Goal: Task Accomplishment & Management: Use online tool/utility

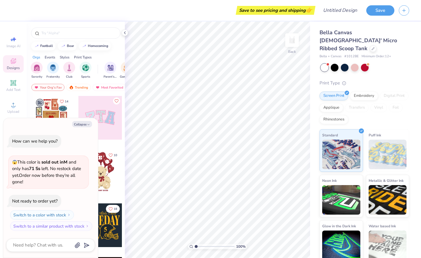
type textarea "x"
click at [82, 123] on button "Collapse" at bounding box center [82, 124] width 20 height 6
type textarea "x"
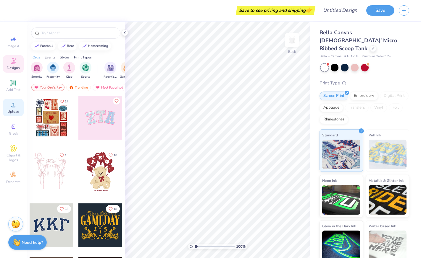
click at [11, 111] on span "Upload" at bounding box center [13, 111] width 12 height 5
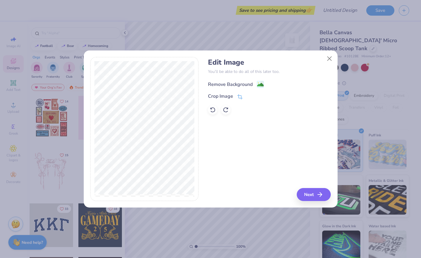
click at [234, 82] on div "Remove Background" at bounding box center [230, 84] width 45 height 7
click at [327, 55] on button "Close" at bounding box center [328, 58] width 11 height 11
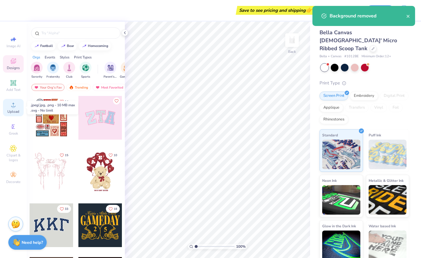
click at [11, 104] on icon at bounding box center [13, 104] width 7 height 7
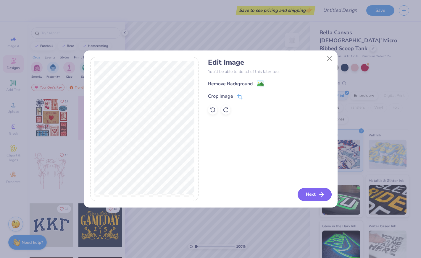
click at [322, 193] on icon "button" at bounding box center [321, 194] width 7 height 7
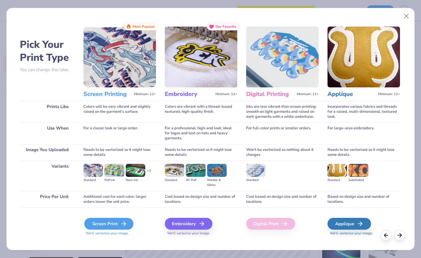
click at [122, 220] on div "Screen Print" at bounding box center [108, 224] width 49 height 12
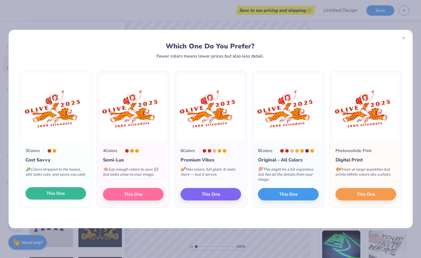
click at [59, 190] on button "This One" at bounding box center [55, 193] width 61 height 12
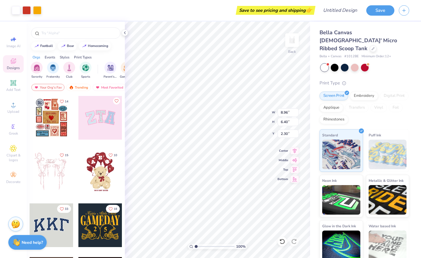
type input "6.19"
type input "4.42"
type input "0.50"
type input "5.41"
type input "3.87"
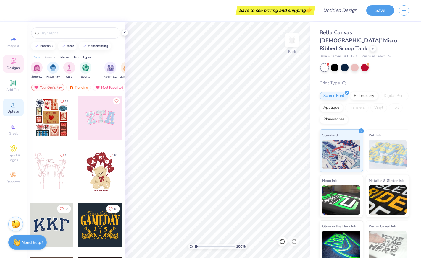
click at [11, 105] on icon at bounding box center [13, 104] width 7 height 7
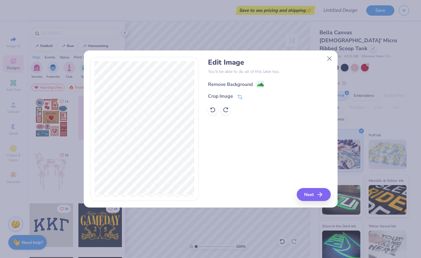
click at [236, 83] on div "Remove Background" at bounding box center [230, 84] width 45 height 7
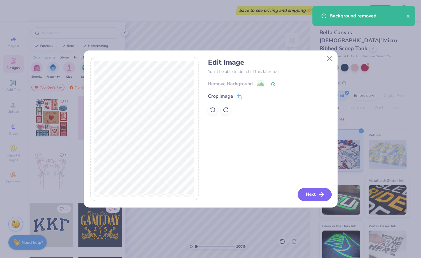
click at [315, 194] on button "Next" at bounding box center [314, 194] width 34 height 13
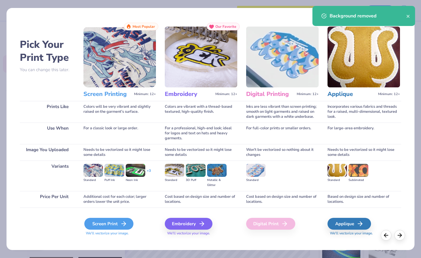
click at [111, 226] on div "Screen Print" at bounding box center [108, 224] width 49 height 12
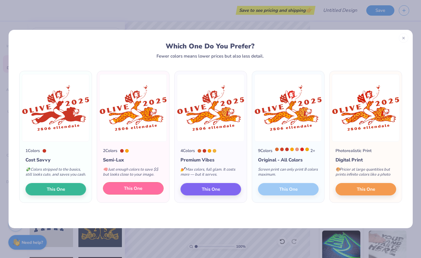
click at [132, 192] on span "This One" at bounding box center [133, 188] width 18 height 7
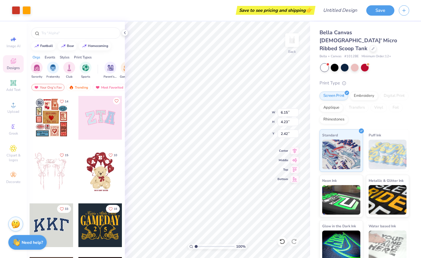
type input "6.15"
type input "4.23"
type input "2.31"
type input "4.24"
type input "2.91"
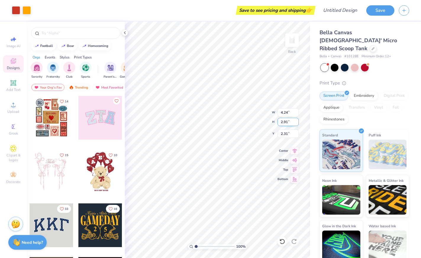
type input "1.00"
type input "0.99"
type input "4.71"
type input "3.24"
type input "0.91"
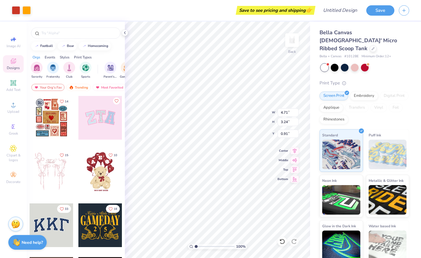
type input "1.76"
type input "1.44"
click at [14, 63] on icon at bounding box center [13, 61] width 5 height 5
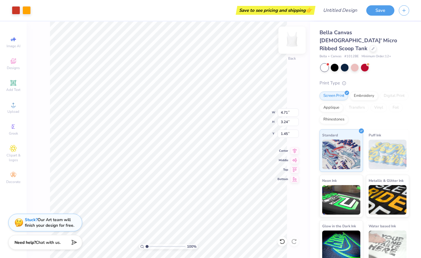
type input "5.24"
type input "3.60"
type input "1.08"
click at [383, 7] on button "Save" at bounding box center [380, 9] width 28 height 10
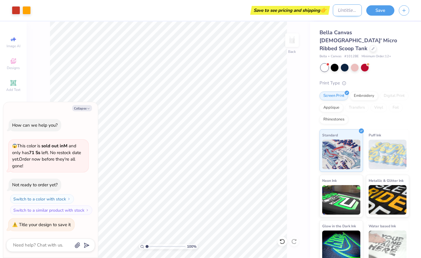
type textarea "x"
click at [348, 9] on input "Design Title" at bounding box center [346, 10] width 29 height 12
type input "o"
type textarea "x"
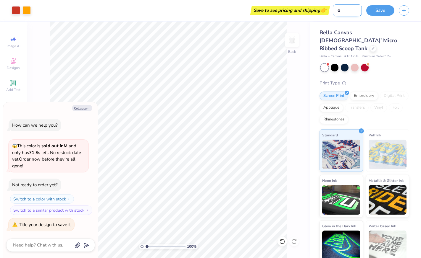
type input "ol"
type textarea "x"
type input "oli"
type textarea "x"
type input "oliv"
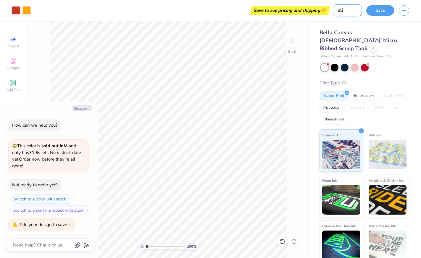
type textarea "x"
type input "olive"
type textarea "x"
type input "olive"
type textarea "x"
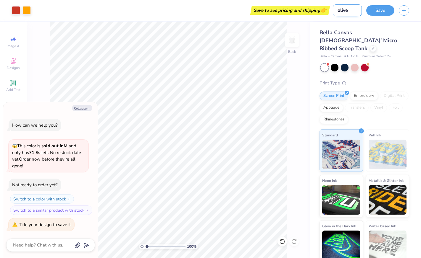
type input "olive c"
type textarea "x"
type input "olive ch"
type textarea "x"
type input "olive che"
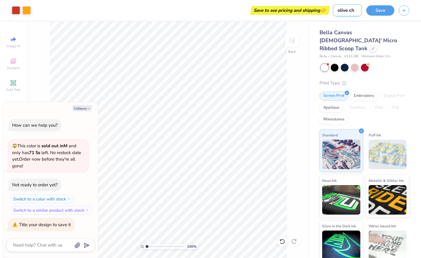
type textarea "x"
type input "[PERSON_NAME]"
type textarea "x"
type input "olive cheet"
type textarea "x"
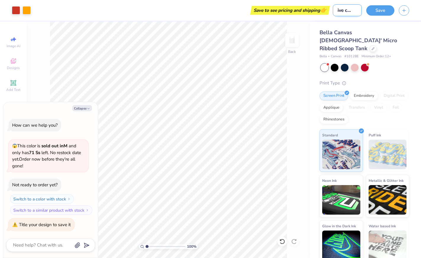
type input "olive cheeta"
type textarea "x"
type input "olive cheetah"
type textarea "x"
type input "olive cheetah"
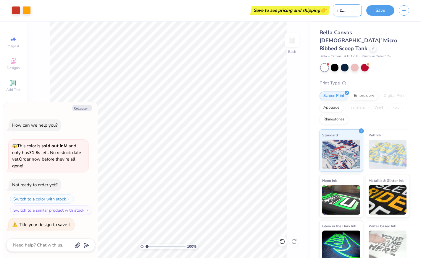
type textarea "x"
type input "olive cheetah nm"
type textarea "x"
type input "olive cheetah nmi"
type textarea "x"
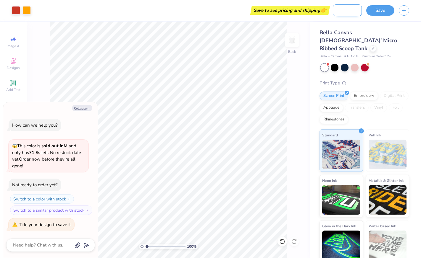
type input "olive cheetah nmic"
type textarea "x"
type input "olive cheetah nmick"
type textarea "x"
type input "olive cheetah nmic"
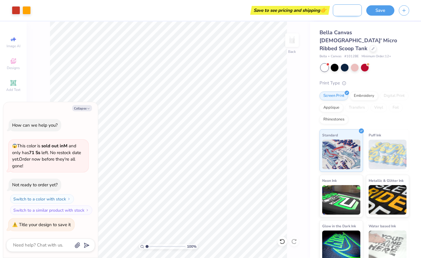
type textarea "x"
type input "olive cheetah nmi"
type textarea "x"
type input "olive cheetah nm"
type textarea "x"
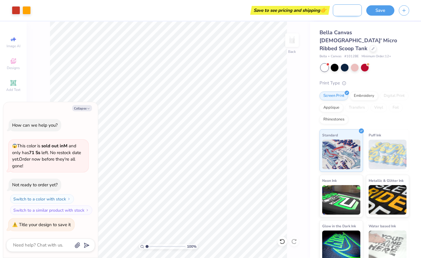
type input "olive cheetah n"
type textarea "x"
type input "olive cheetah"
type textarea "x"
type input "olive cheetah m"
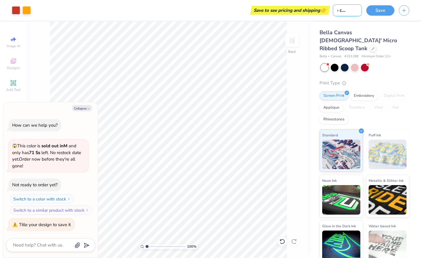
type textarea "x"
type input "olive cheetah mo"
type textarea "x"
type input "olive cheetah moc"
type textarea "x"
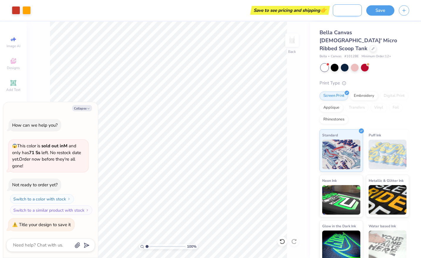
type input "olive cheetah mock"
type textarea "x"
type input "olive cheetah mock"
click at [377, 12] on button "Save" at bounding box center [380, 9] width 28 height 10
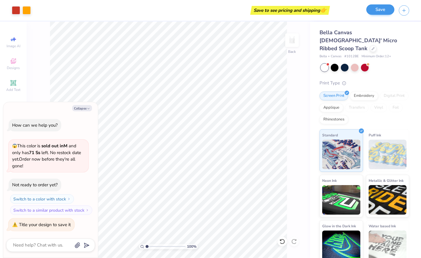
scroll to position [0, 0]
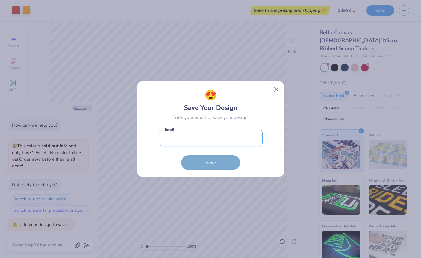
click at [208, 139] on input "email" at bounding box center [210, 138] width 104 height 16
type input "[EMAIL_ADDRESS][DOMAIN_NAME]"
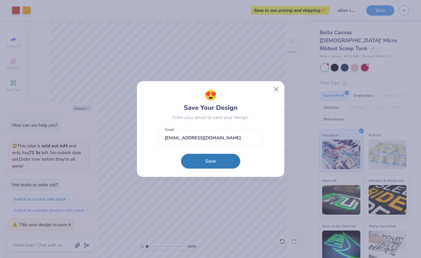
click at [209, 161] on button "Save" at bounding box center [210, 161] width 59 height 15
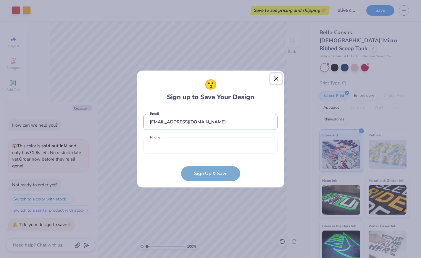
click at [275, 77] on button "Close" at bounding box center [275, 78] width 11 height 11
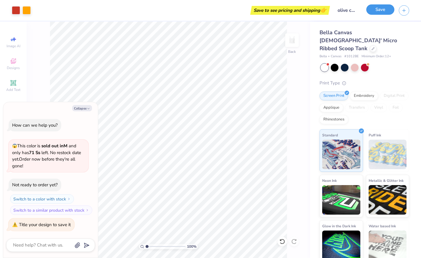
click at [379, 9] on button "Save" at bounding box center [380, 9] width 28 height 10
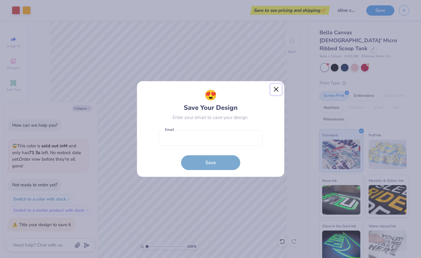
click at [277, 84] on button "Close" at bounding box center [275, 89] width 11 height 11
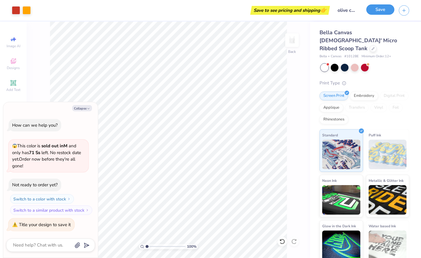
click at [383, 10] on button "Save" at bounding box center [380, 9] width 28 height 10
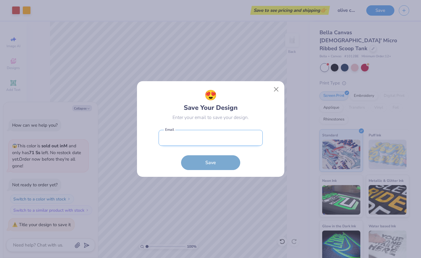
click at [231, 138] on input "email" at bounding box center [210, 138] width 104 height 16
type input "[EMAIL_ADDRESS][DOMAIN_NAME]"
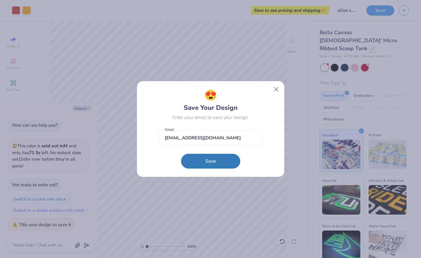
click at [211, 167] on button "Save" at bounding box center [210, 161] width 59 height 15
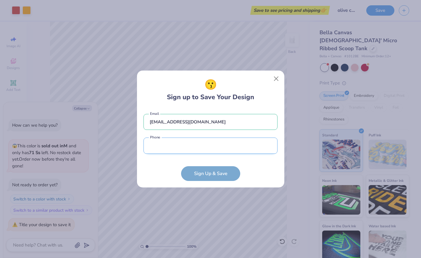
click at [216, 152] on input "tel" at bounding box center [210, 146] width 134 height 16
click at [235, 171] on form "[EMAIL_ADDRESS][DOMAIN_NAME] Email Phone is a required field Phone Sign Up & Sa…" at bounding box center [210, 144] width 134 height 73
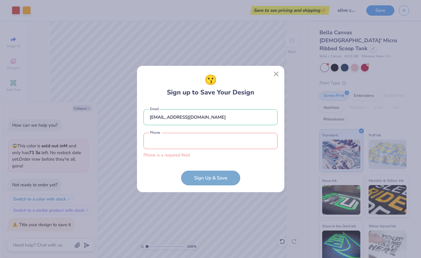
click at [221, 180] on form "[EMAIL_ADDRESS][DOMAIN_NAME] Email Phone is a required field Phone Sign Up & Sa…" at bounding box center [210, 144] width 134 height 82
click at [209, 138] on input "tel" at bounding box center [210, 141] width 134 height 16
type input "(142) 454-2512"
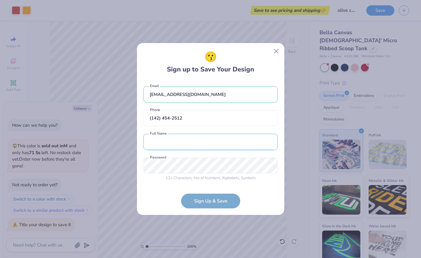
click at [196, 136] on input "text" at bounding box center [210, 142] width 134 height 16
type input "[PERSON_NAME]"
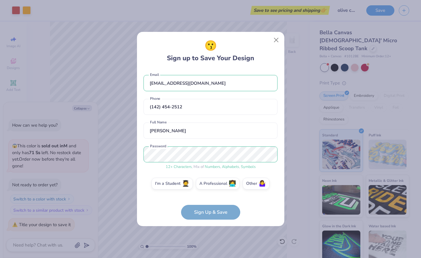
click at [217, 209] on form "[EMAIL_ADDRESS][DOMAIN_NAME] Email [PHONE_NUMBER] Phone [PERSON_NAME] Full Name…" at bounding box center [210, 144] width 134 height 151
click at [211, 214] on form "[EMAIL_ADDRESS][DOMAIN_NAME] Email [PHONE_NUMBER] Phone [PERSON_NAME] Full Name…" at bounding box center [210, 144] width 134 height 151
click at [284, 150] on div "😗 Sign up to Save Your Design [EMAIL_ADDRESS][DOMAIN_NAME] Email [PHONE_NUMBER]…" at bounding box center [210, 129] width 147 height 195
click at [175, 188] on label "I'm a Student 🧑‍🎓" at bounding box center [171, 183] width 41 height 12
click at [208, 187] on input "I'm a Student 🧑‍🎓" at bounding box center [210, 185] width 4 height 4
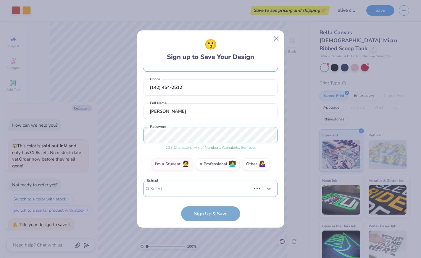
click at [200, 184] on div "Use Up and Down to choose options, press Enter to select the currently focused …" at bounding box center [210, 198] width 134 height 34
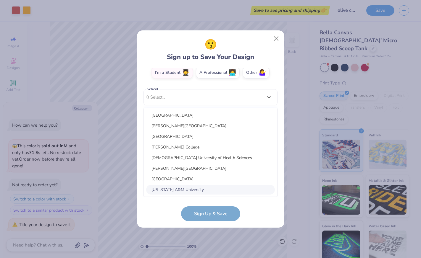
click at [151, 217] on form "[EMAIL_ADDRESS][DOMAIN_NAME] Email [PHONE_NUMBER] Phone [PERSON_NAME] Full Name…" at bounding box center [210, 144] width 134 height 153
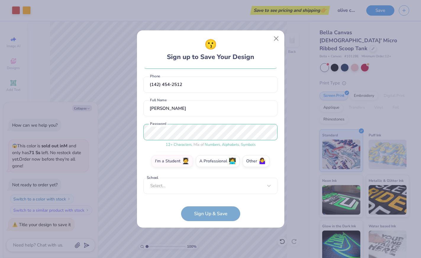
click at [204, 206] on form "[EMAIL_ADDRESS][DOMAIN_NAME] Email [PHONE_NUMBER] Phone [PERSON_NAME] Full Name…" at bounding box center [210, 144] width 134 height 153
click at [206, 214] on form "[EMAIL_ADDRESS][DOMAIN_NAME] Email [PHONE_NUMBER] Phone [PERSON_NAME] Full Name…" at bounding box center [210, 144] width 134 height 153
click at [200, 190] on div "Select..." at bounding box center [210, 186] width 134 height 16
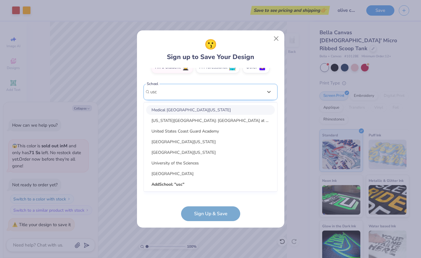
scroll to position [0, 0]
type input "usc"
click at [275, 34] on button "Close" at bounding box center [275, 38] width 11 height 11
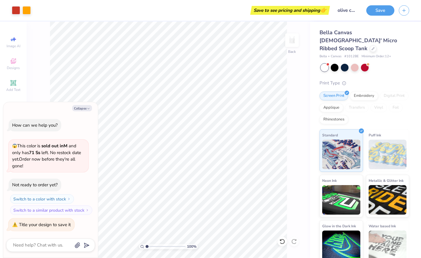
click at [295, 67] on div "100 % Back" at bounding box center [168, 140] width 283 height 237
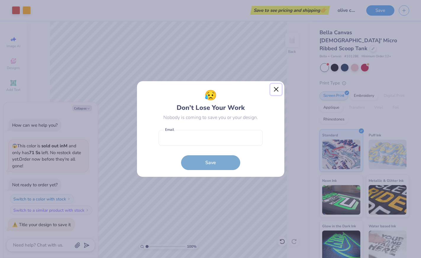
click at [275, 87] on button "Close" at bounding box center [275, 89] width 11 height 11
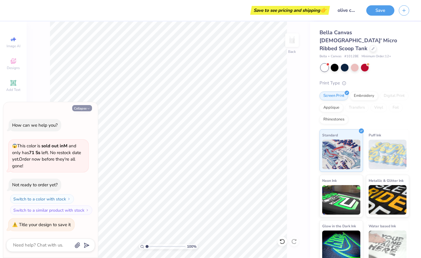
click at [84, 106] on button "Collapse" at bounding box center [82, 108] width 20 height 6
type textarea "x"
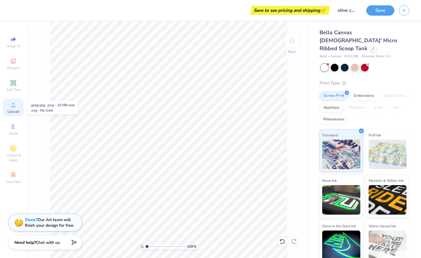
click at [15, 112] on span "Upload" at bounding box center [13, 111] width 12 height 5
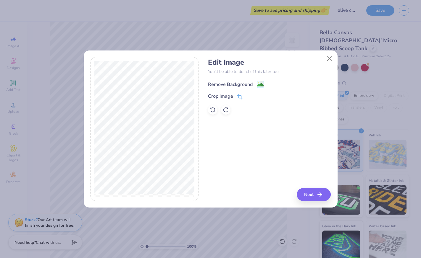
click at [228, 84] on div "Remove Background" at bounding box center [230, 84] width 45 height 7
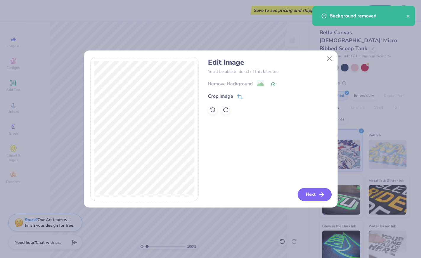
click at [322, 195] on line "button" at bounding box center [321, 195] width 4 height 0
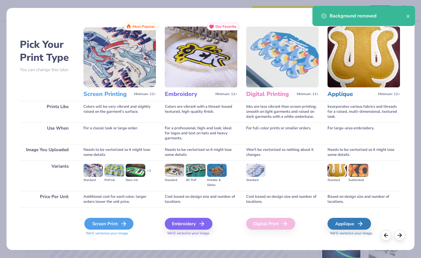
click at [111, 223] on div "Screen Print" at bounding box center [108, 224] width 49 height 12
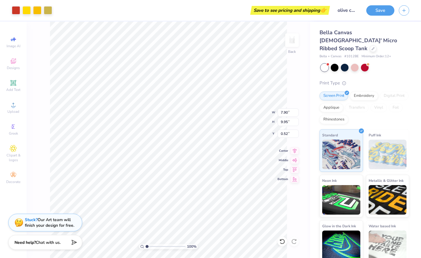
type input "4.34"
type input "5.47"
type input "0.75"
type input "3.63"
type input "4.57"
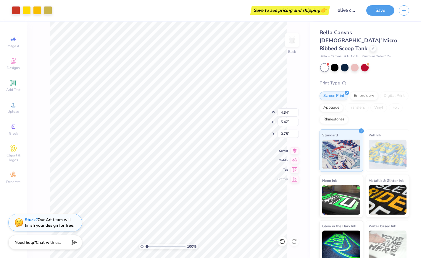
type input "1.65"
type input "0.72"
type input "3.15"
type input "3.97"
type input "1.33"
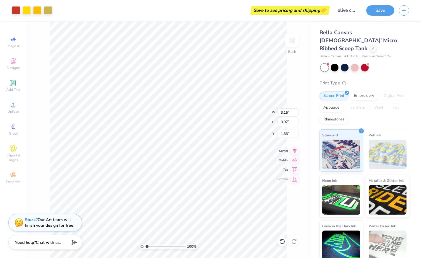
type input "1.03"
type input "3.45"
type input "4.35"
type input "0.50"
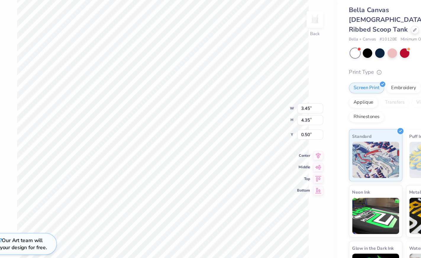
type input "0.68"
